Goal: Information Seeking & Learning: Understand process/instructions

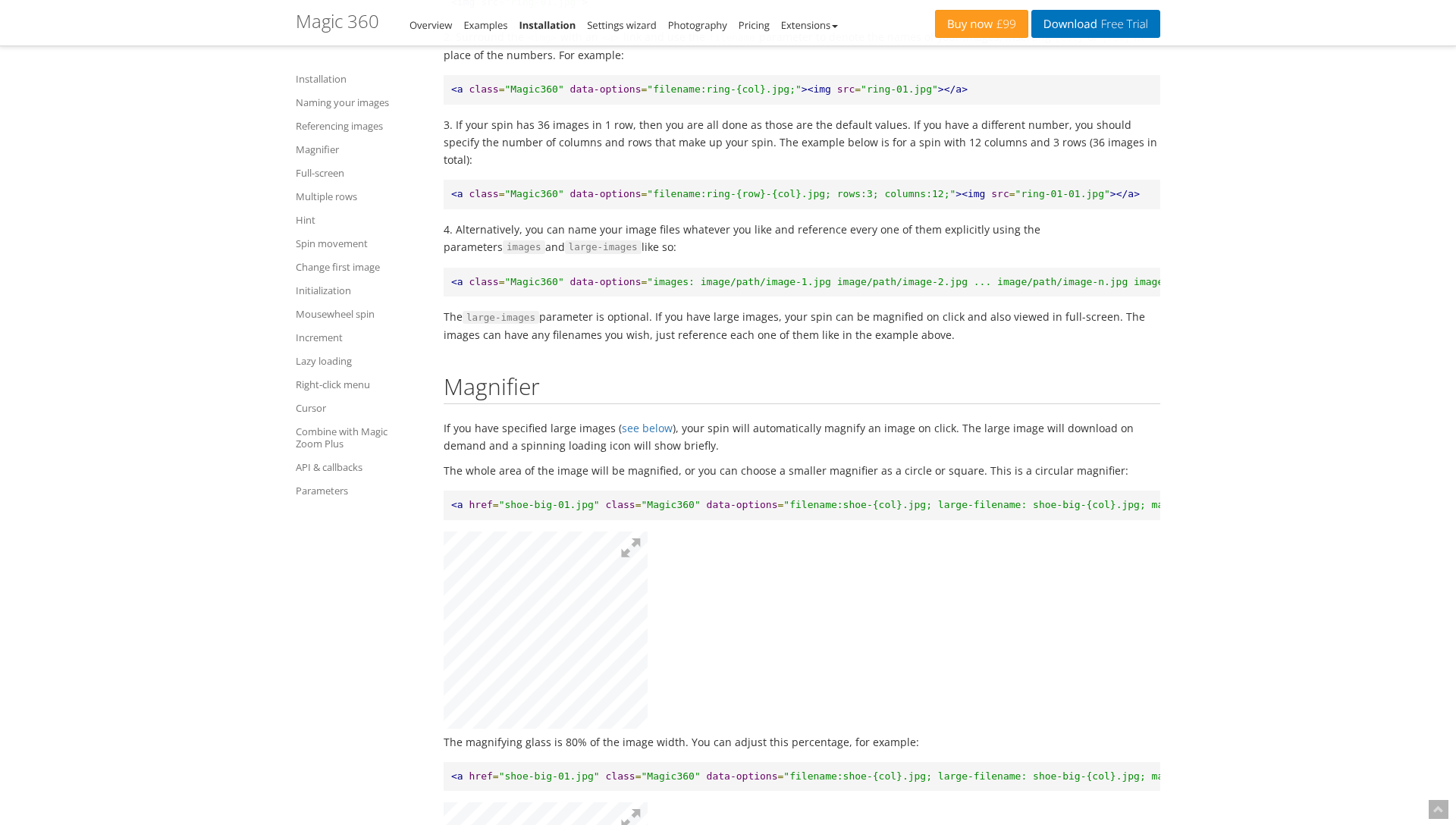
scroll to position [5584, 0]
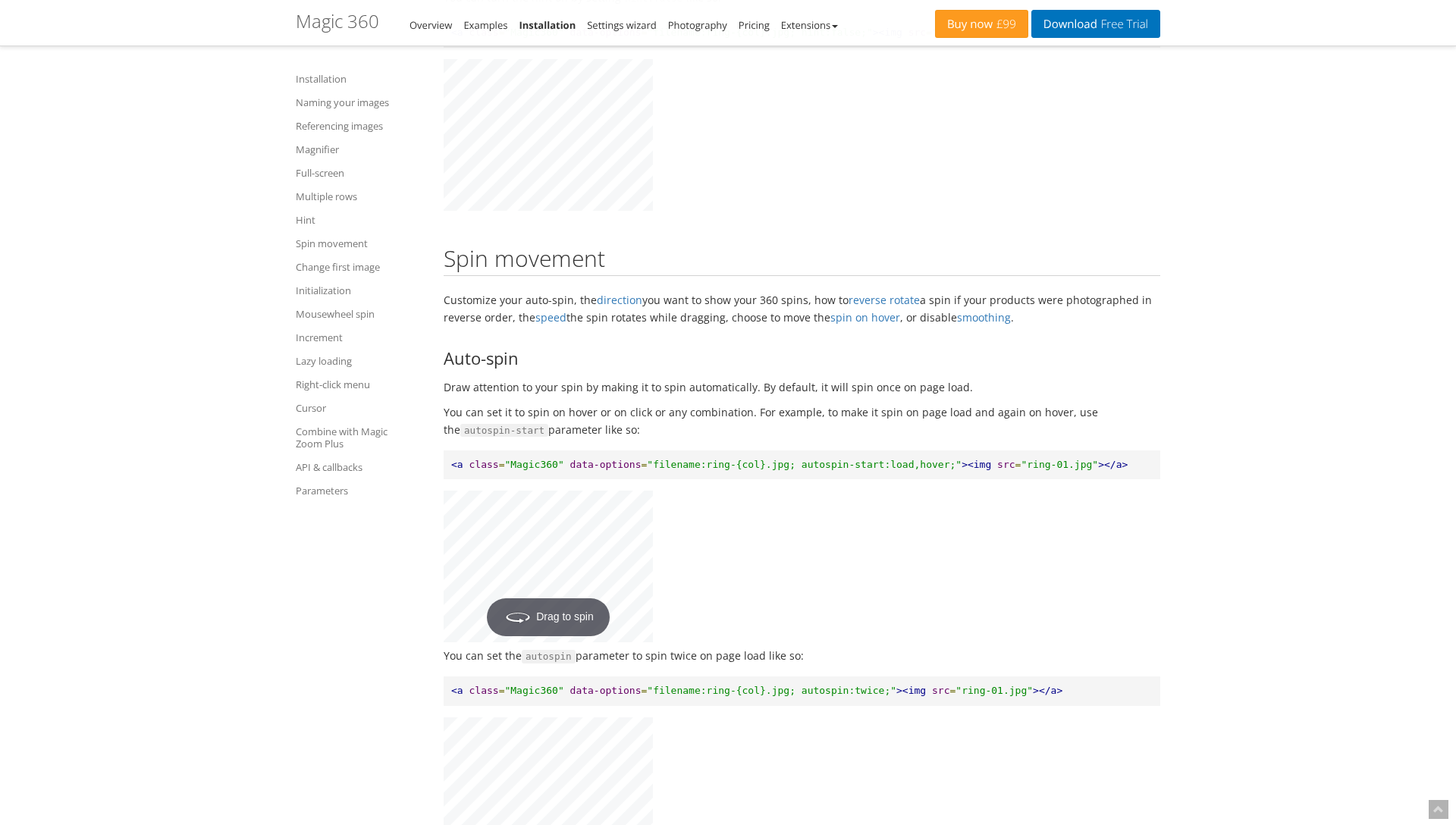
drag, startPoint x: 654, startPoint y: 412, endPoint x: 444, endPoint y: 337, distance: 223.0
copy div "Auto-spin Draw attention to your spin by making it to spin automatically. By de…"
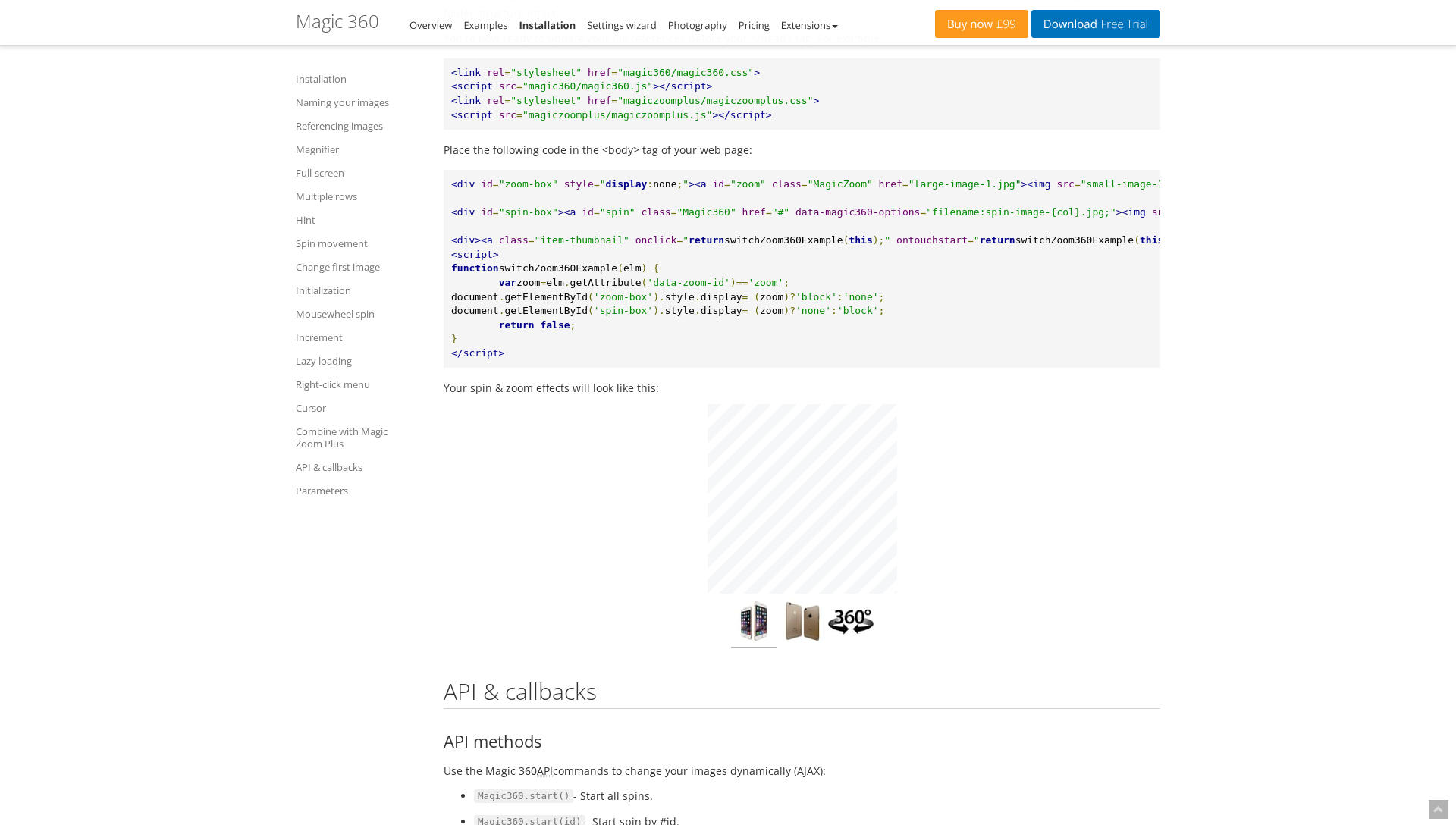
scroll to position [12783, 0]
click at [794, 600] on img at bounding box center [802, 625] width 45 height 50
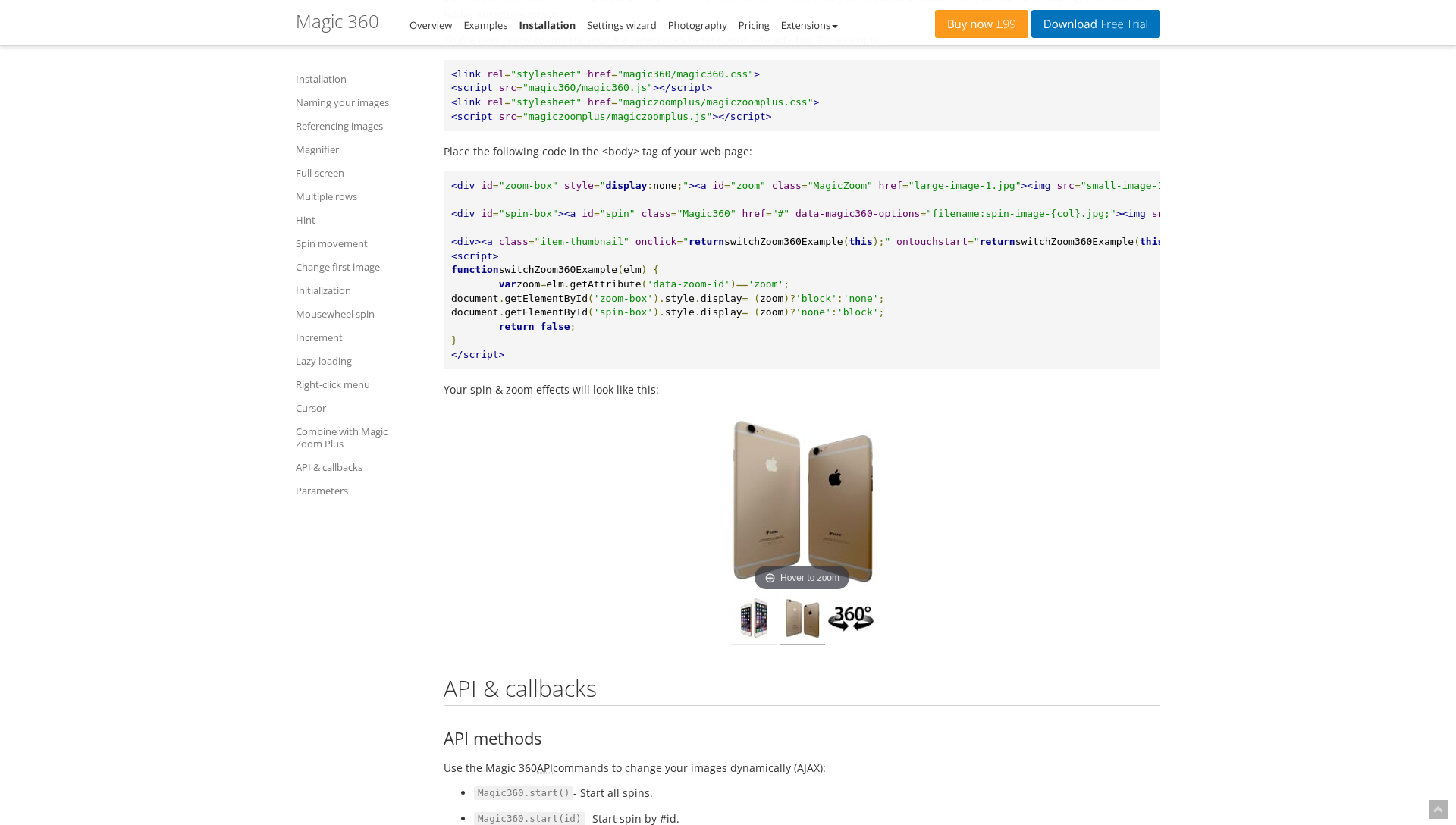
click at [748, 595] on img at bounding box center [753, 620] width 45 height 50
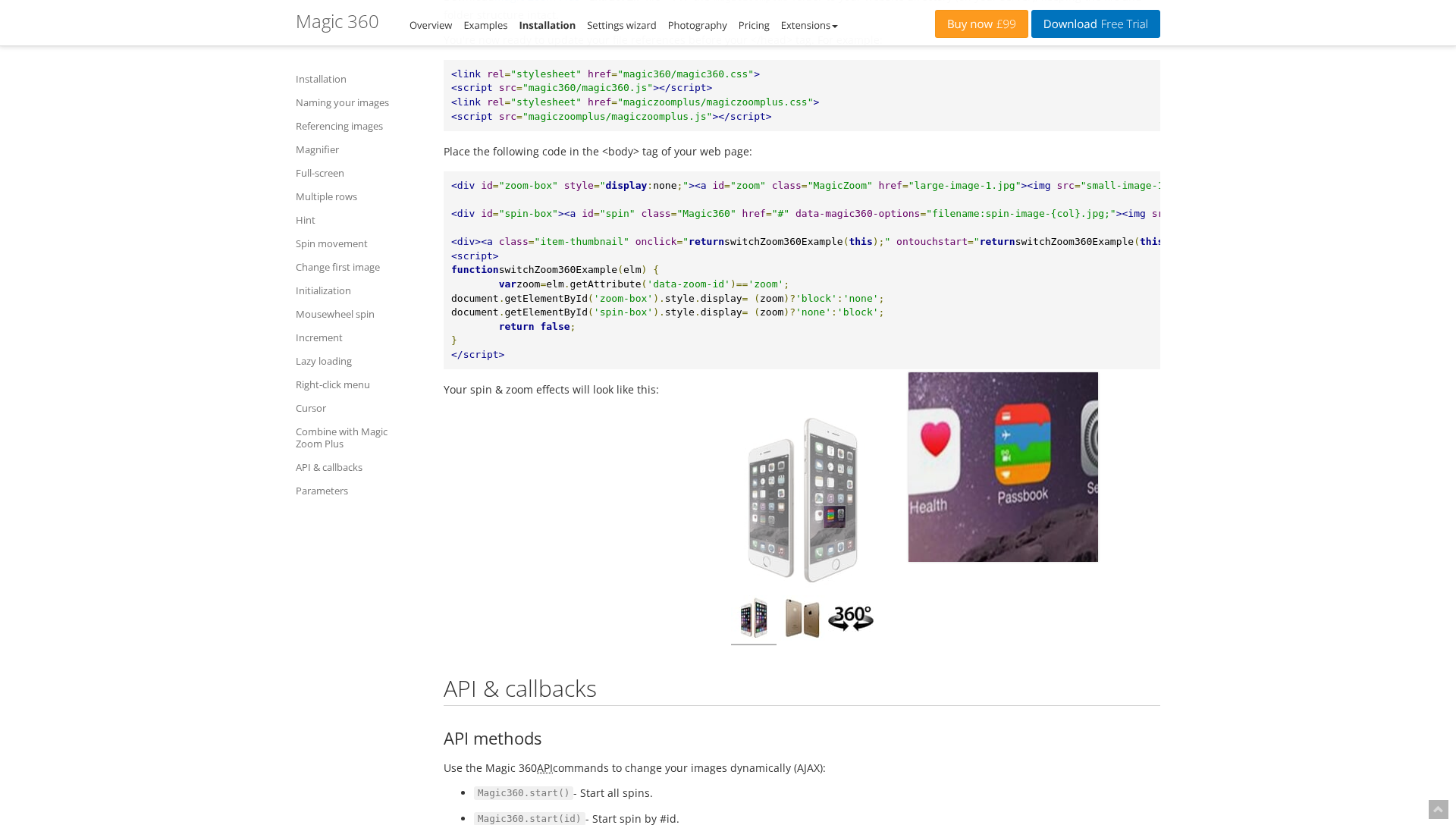
click at [834, 484] on img at bounding box center [802, 501] width 189 height 189
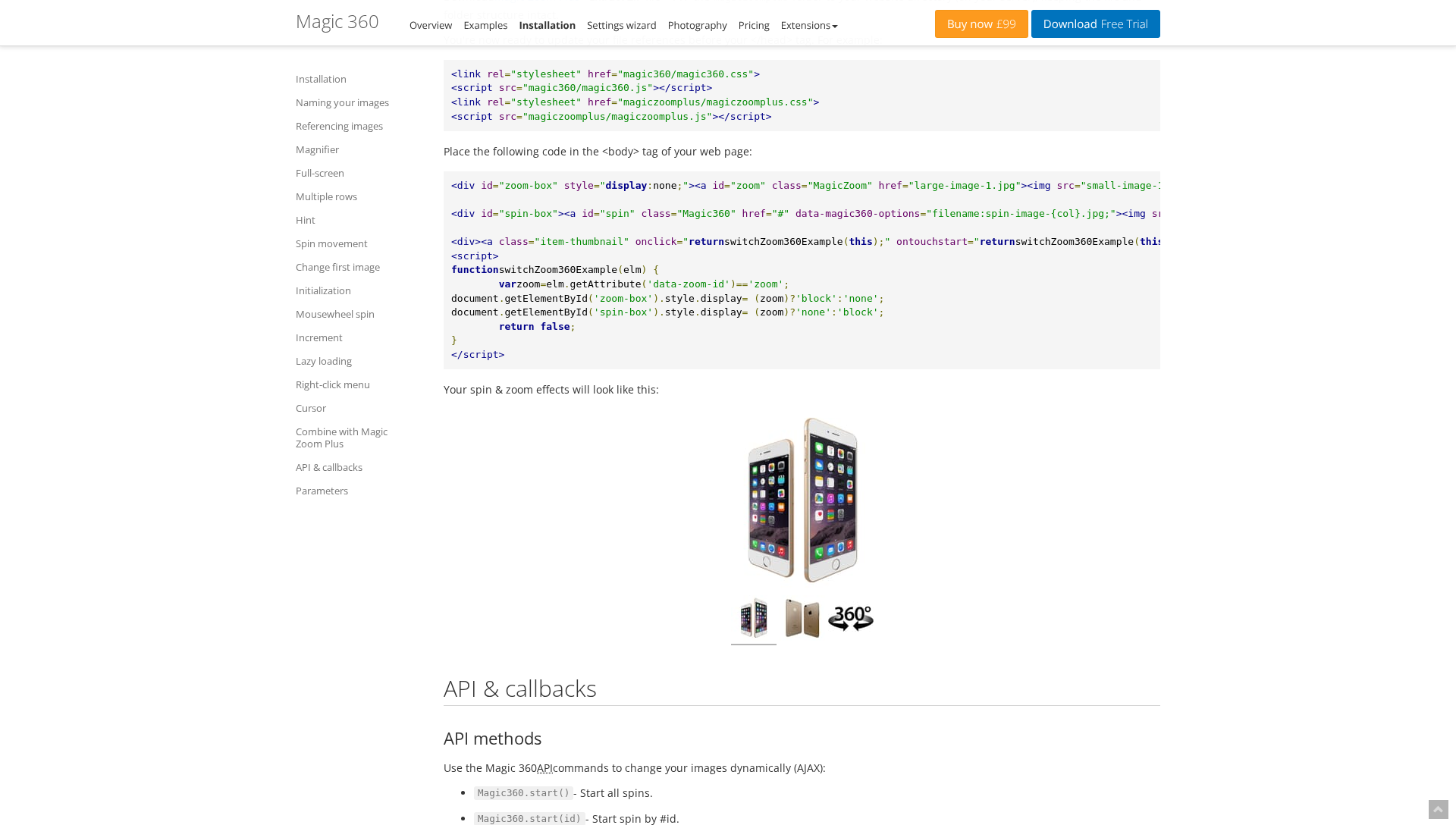
drag, startPoint x: 834, startPoint y: 484, endPoint x: 703, endPoint y: 485, distance: 131.0
click at [703, 485] on div "Click to expand" at bounding box center [802, 501] width 227 height 189
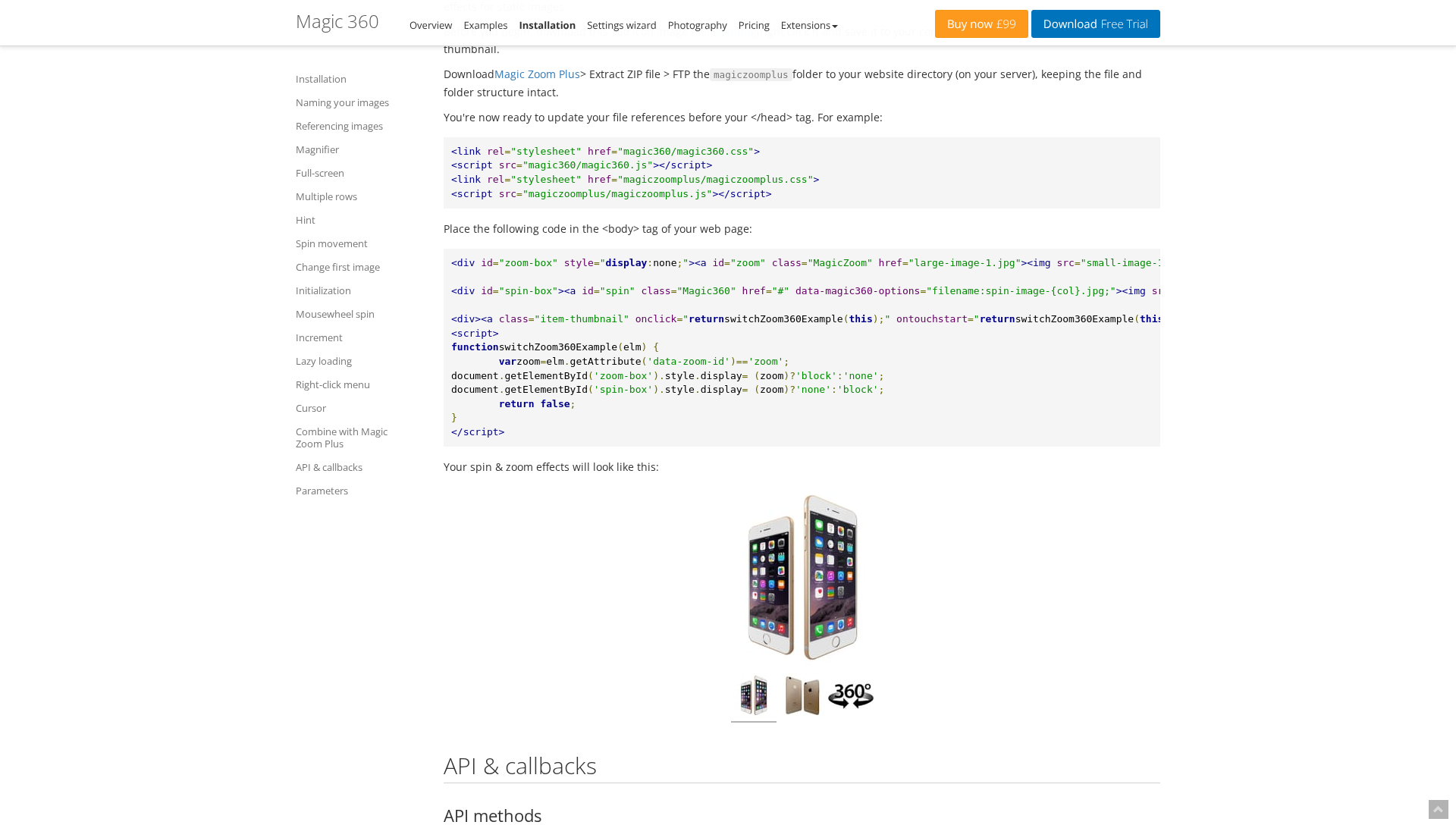
scroll to position [12701, 0]
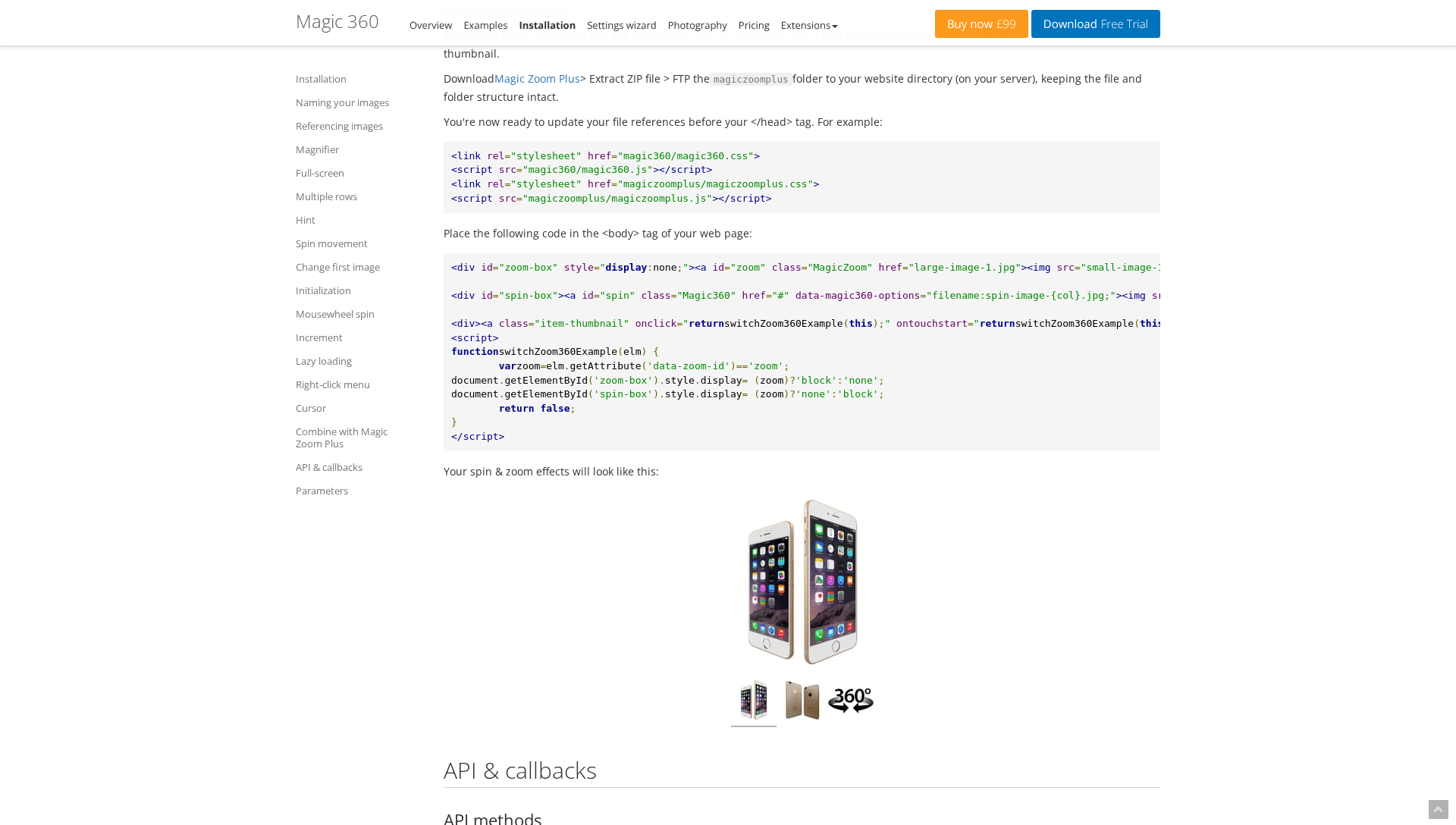
click at [766, 690] on img at bounding box center [753, 702] width 45 height 50
click at [851, 677] on img at bounding box center [850, 702] width 45 height 50
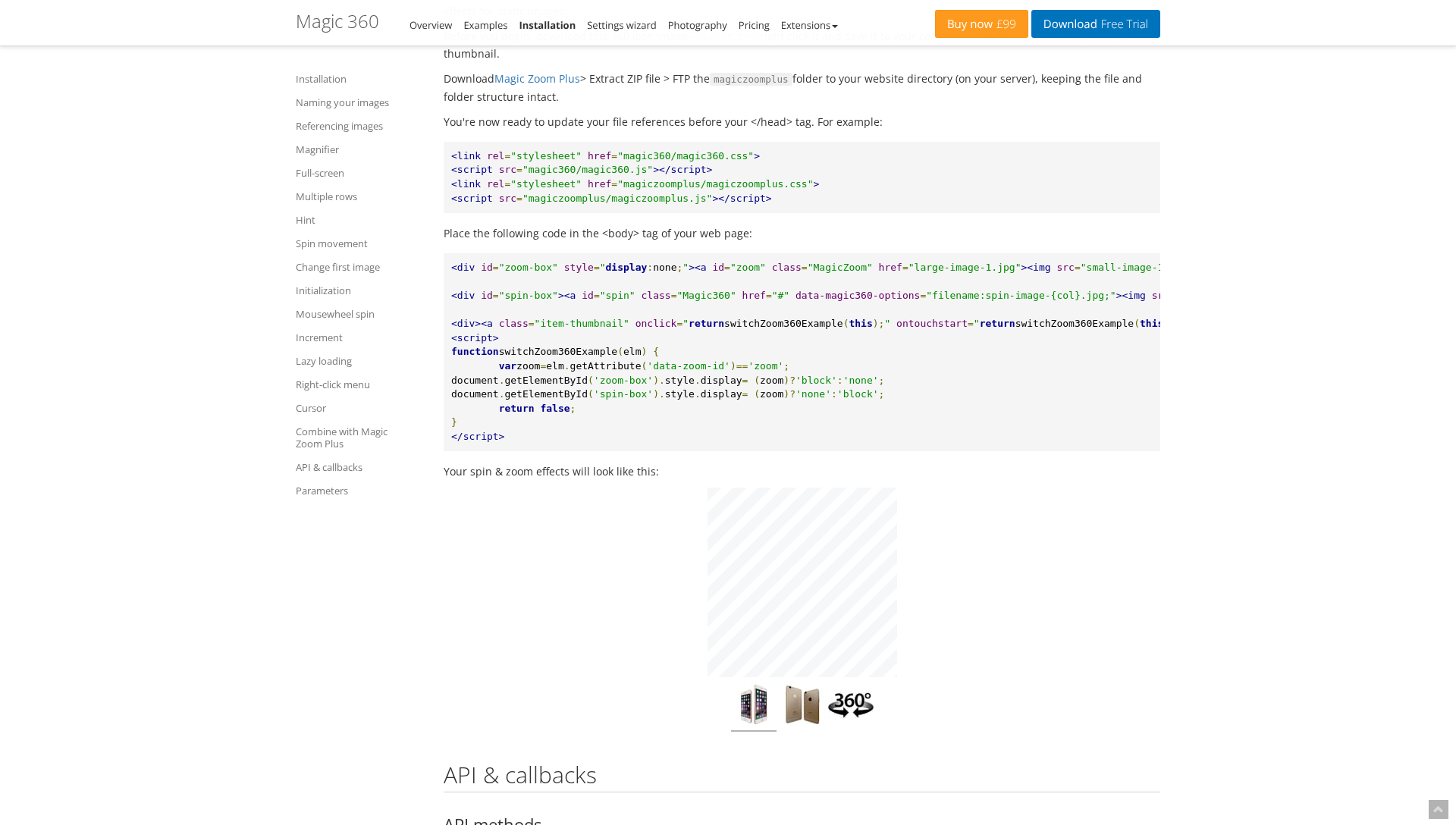
click at [606, 565] on div "Click to expand" at bounding box center [802, 609] width 716 height 244
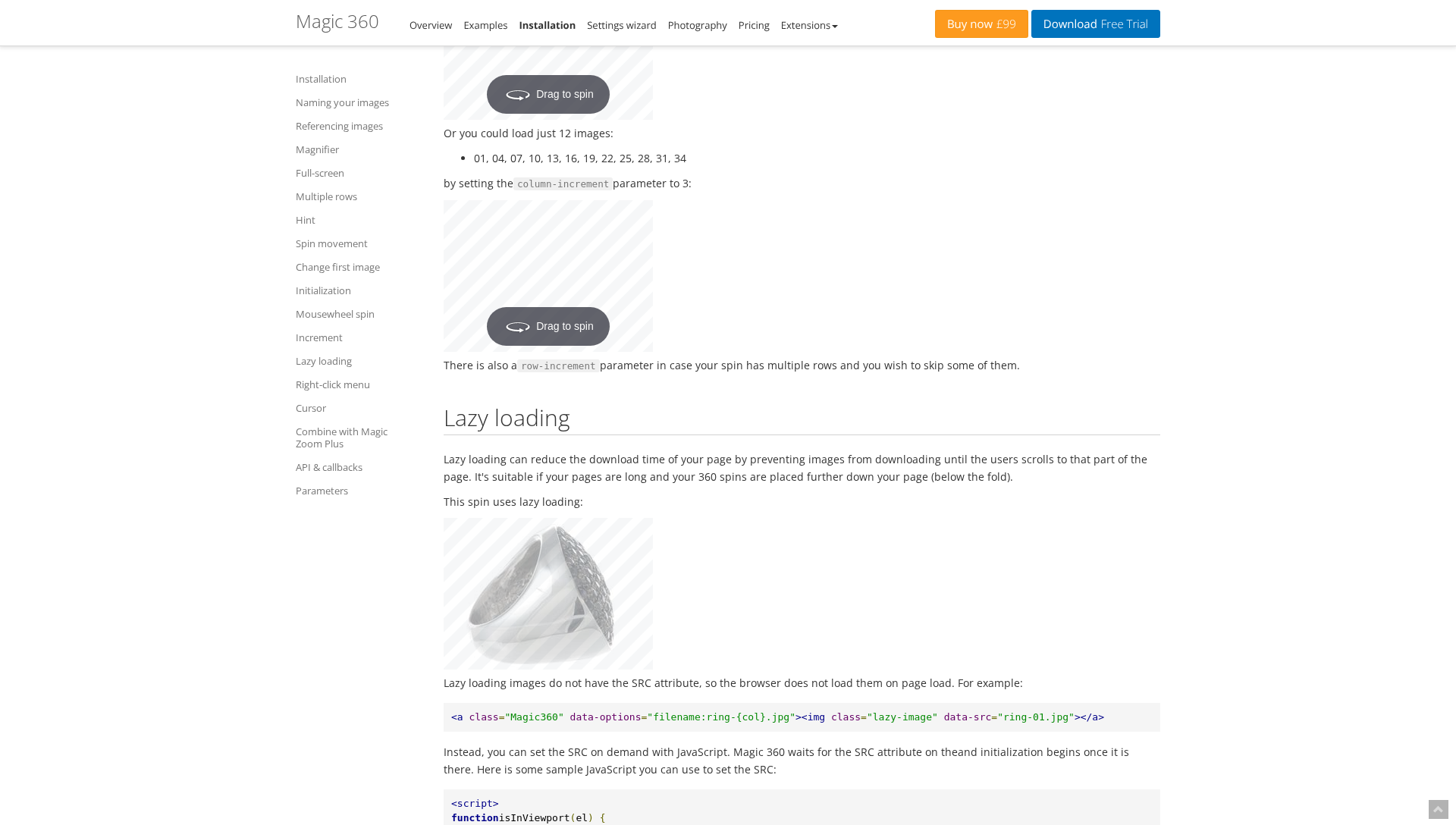
scroll to position [10876, 0]
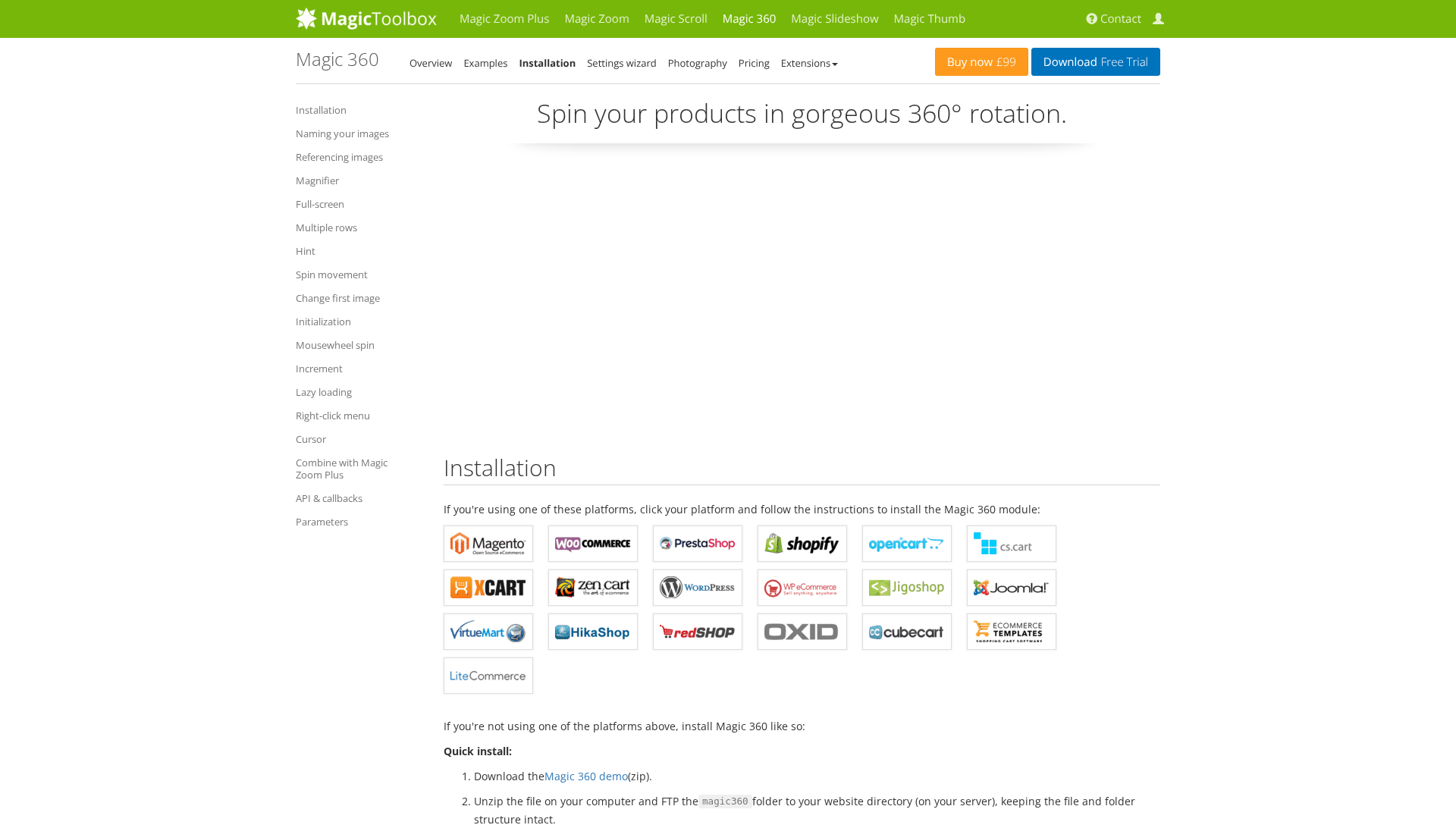
click at [1102, 364] on center at bounding box center [802, 295] width 716 height 259
click at [1091, 302] on center at bounding box center [802, 295] width 716 height 259
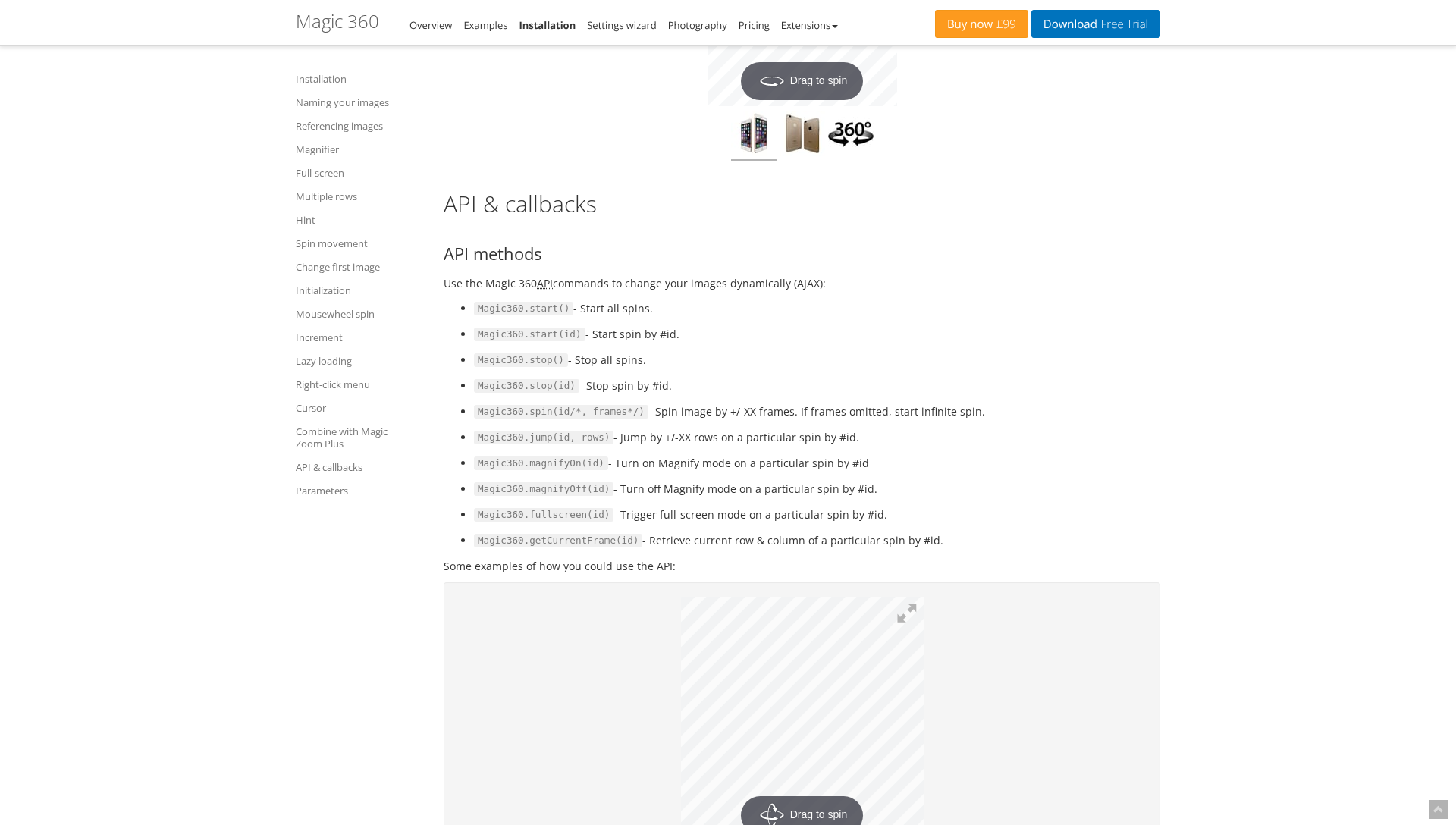
scroll to position [13629, 0]
